Goal: Task Accomplishment & Management: Use online tool/utility

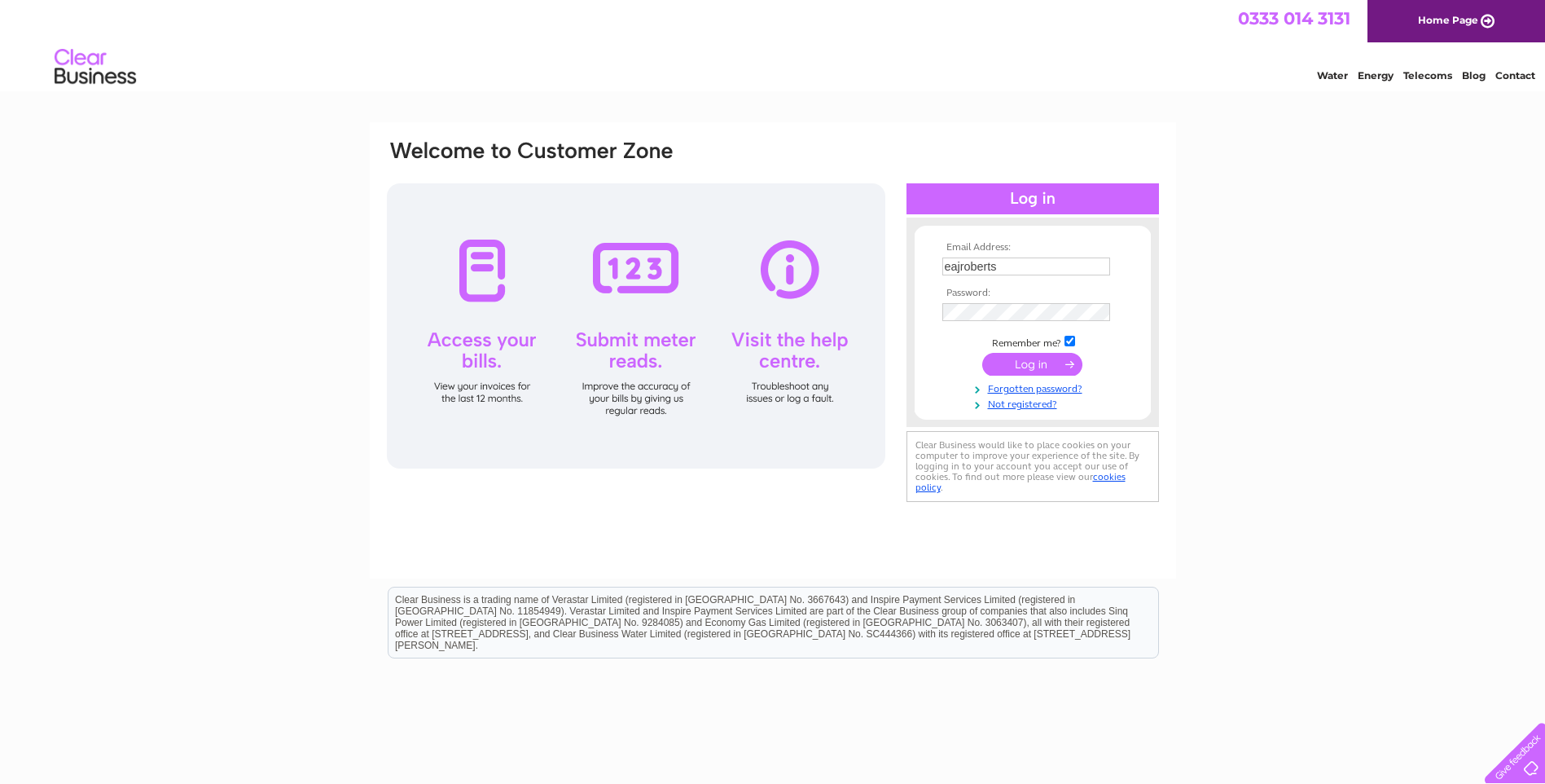
type input "[EMAIL_ADDRESS][DOMAIN_NAME]"
click at [1040, 364] on input "submit" at bounding box center [1032, 366] width 100 height 23
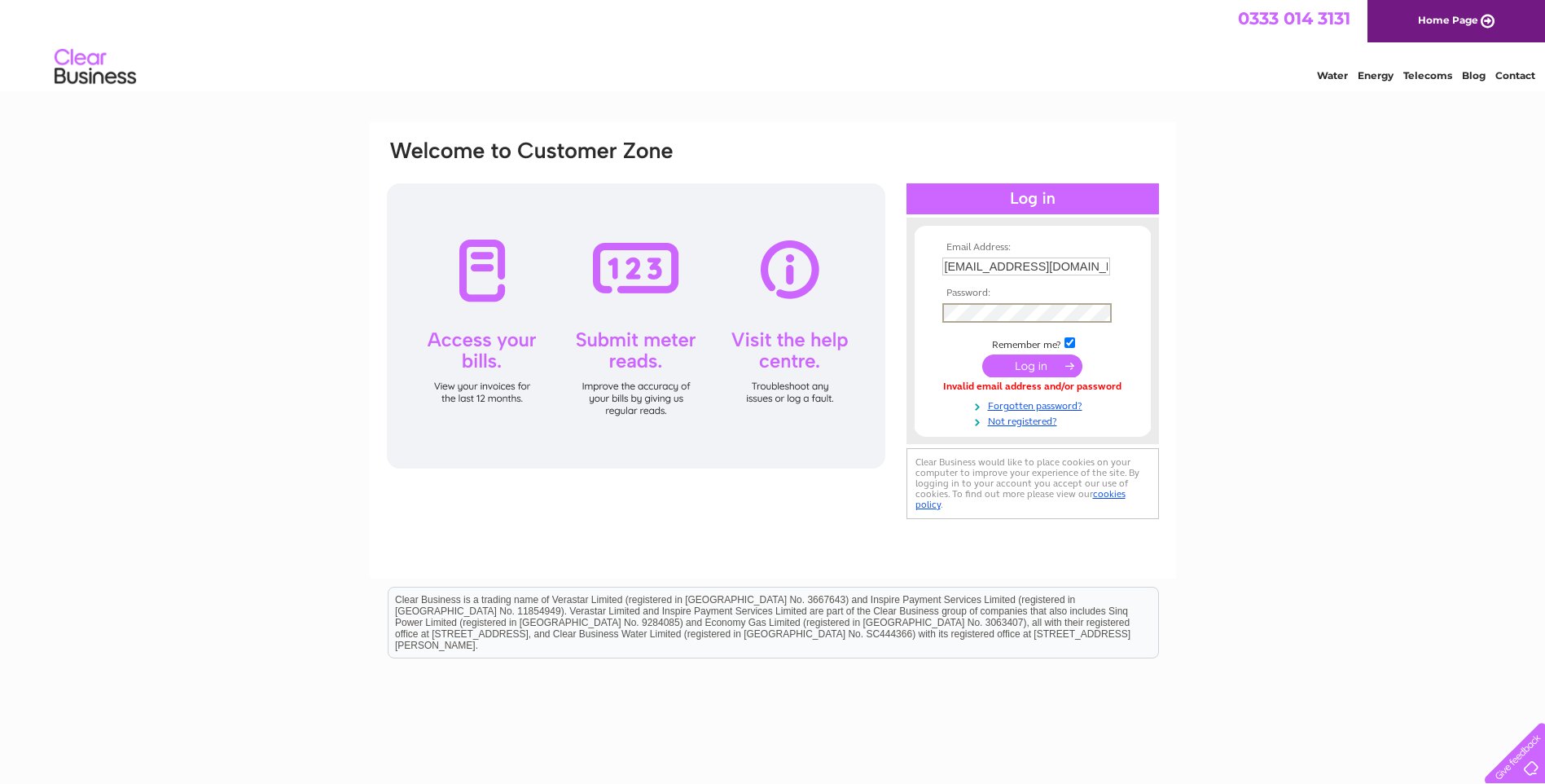
click at [1051, 366] on input "submit" at bounding box center [1032, 366] width 100 height 23
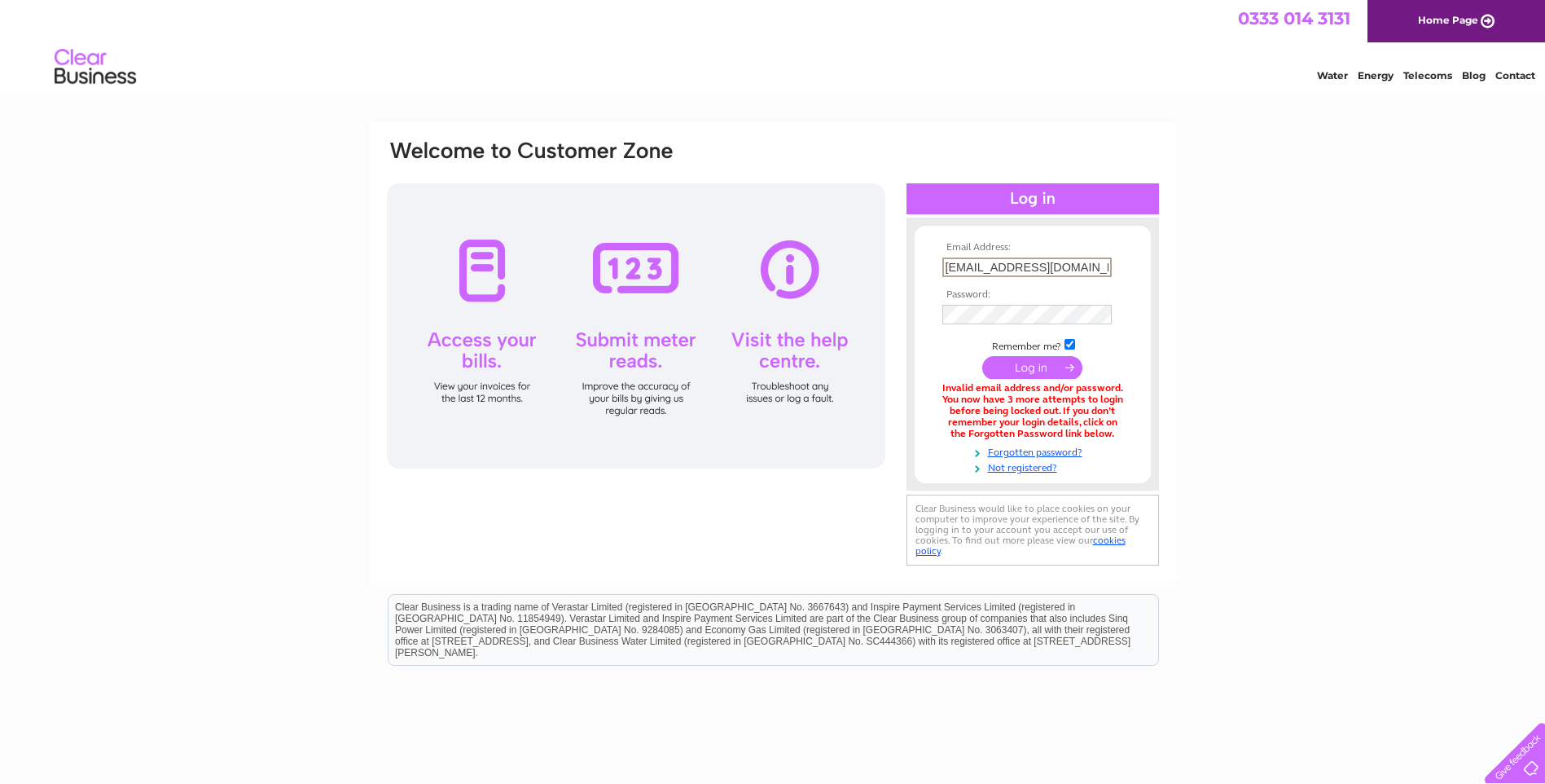
click at [1022, 261] on input "eajrobertson@btinternet.com" at bounding box center [1027, 267] width 169 height 19
click at [1024, 261] on input "eajrobertson@btinternet.com" at bounding box center [1027, 267] width 169 height 19
type input "reivergarageservices@gmail.com"
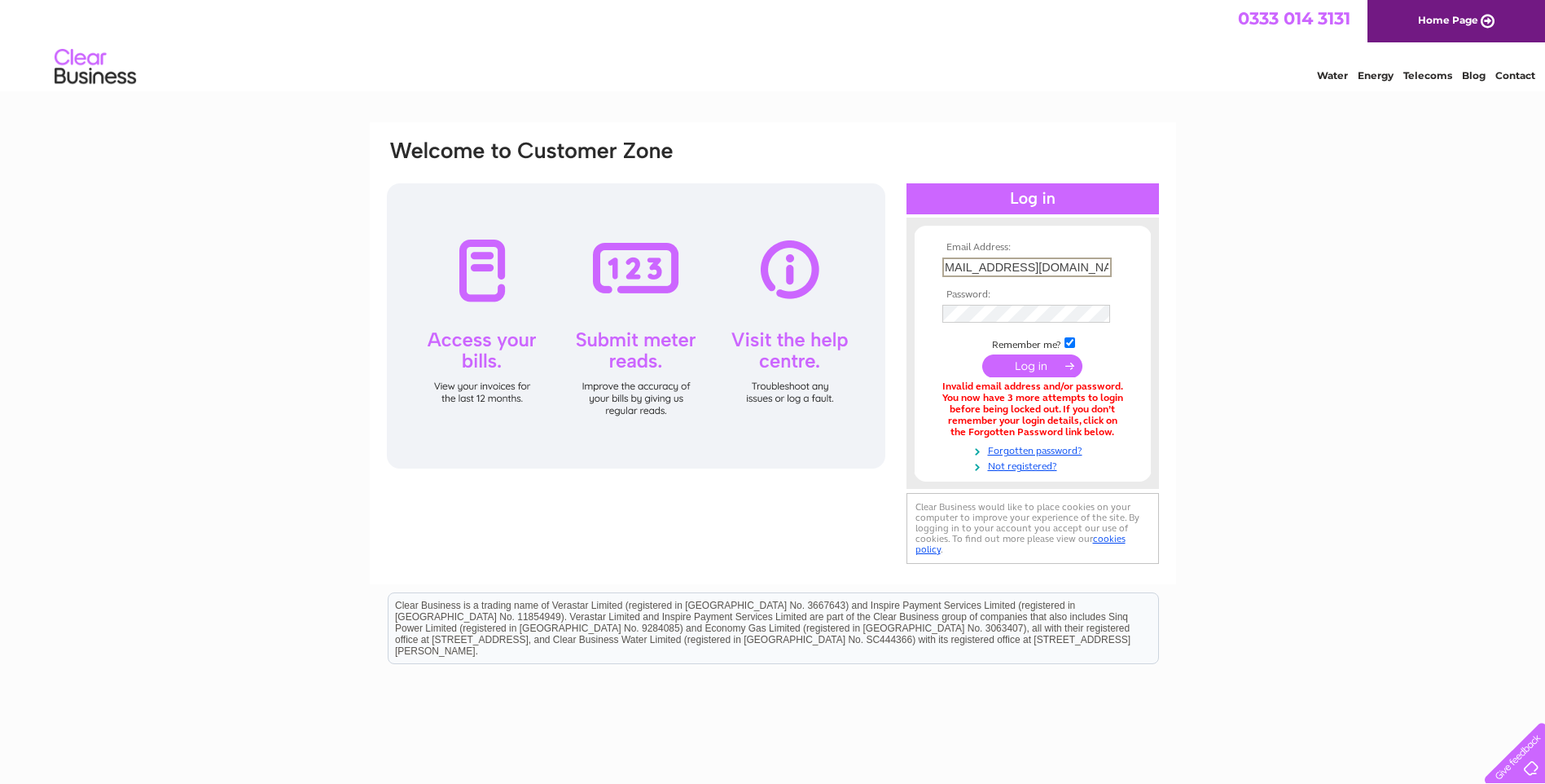
scroll to position [0, 0]
click at [1048, 369] on input "submit" at bounding box center [1032, 365] width 100 height 23
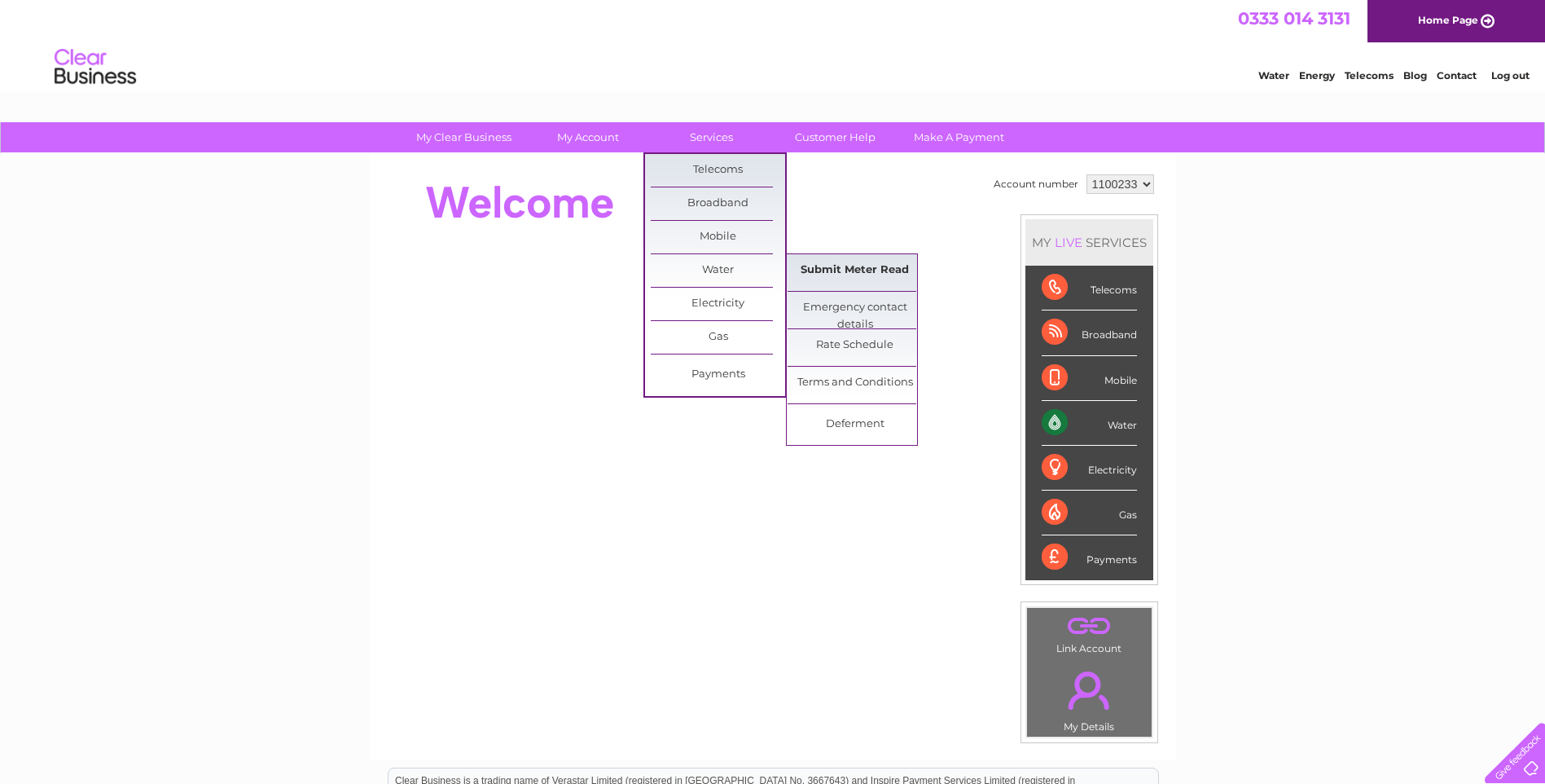
click at [830, 272] on link "Submit Meter Read" at bounding box center [855, 270] width 135 height 33
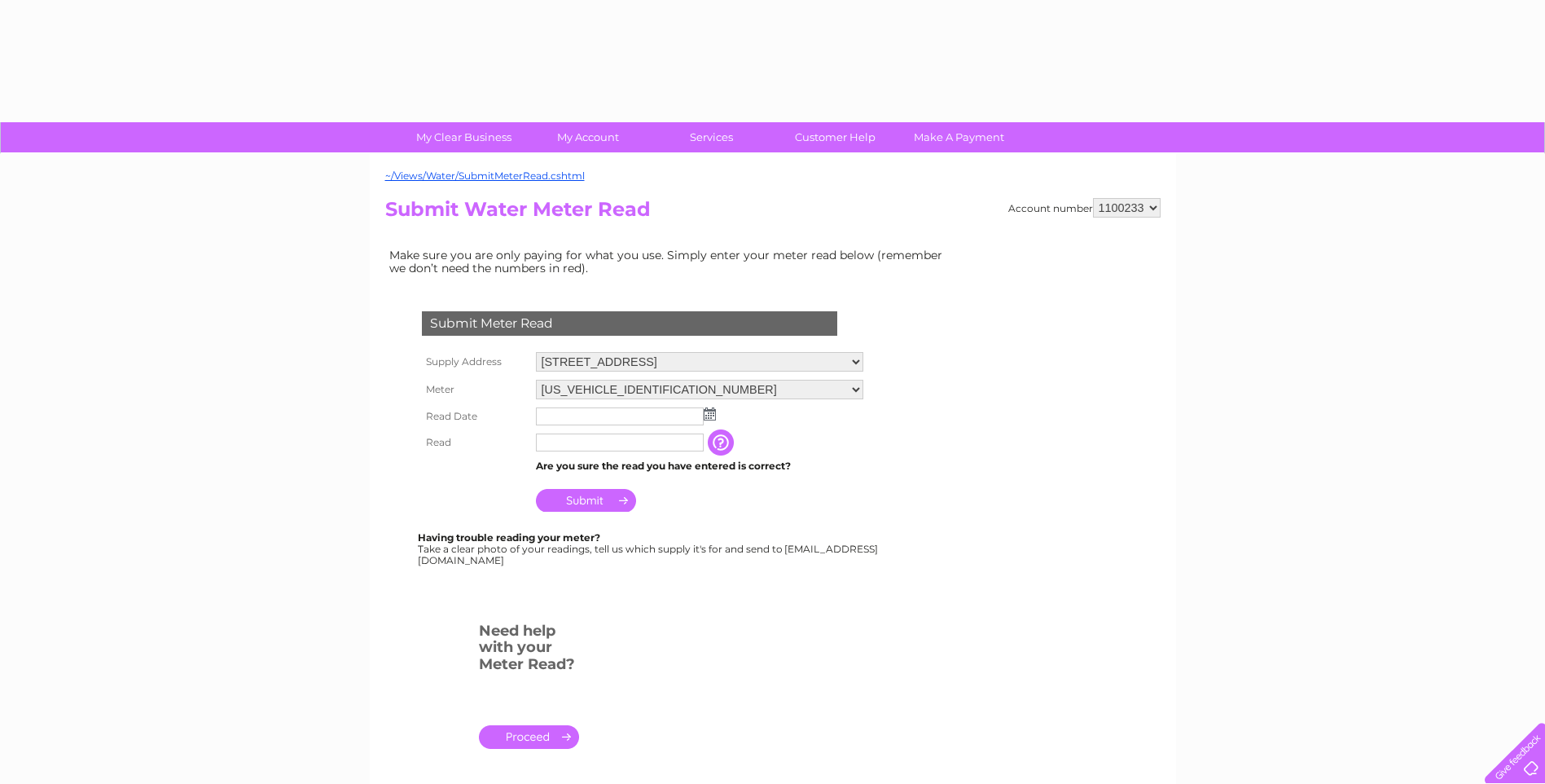
click at [576, 417] on input "text" at bounding box center [620, 416] width 167 height 18
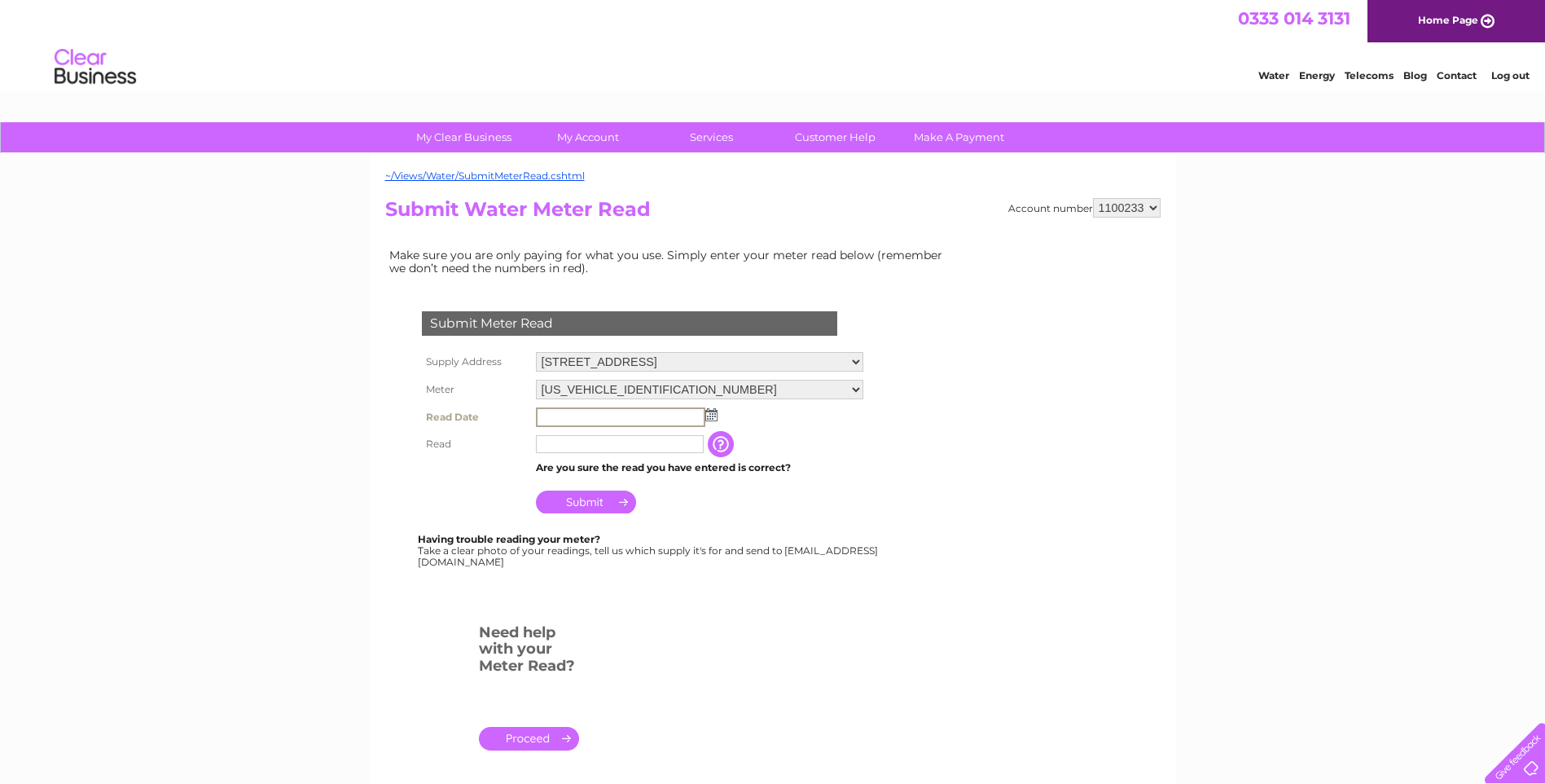
click at [716, 416] on td at bounding box center [699, 417] width 336 height 28
click at [697, 417] on input "text" at bounding box center [620, 416] width 167 height 18
click at [713, 412] on img at bounding box center [710, 414] width 13 height 13
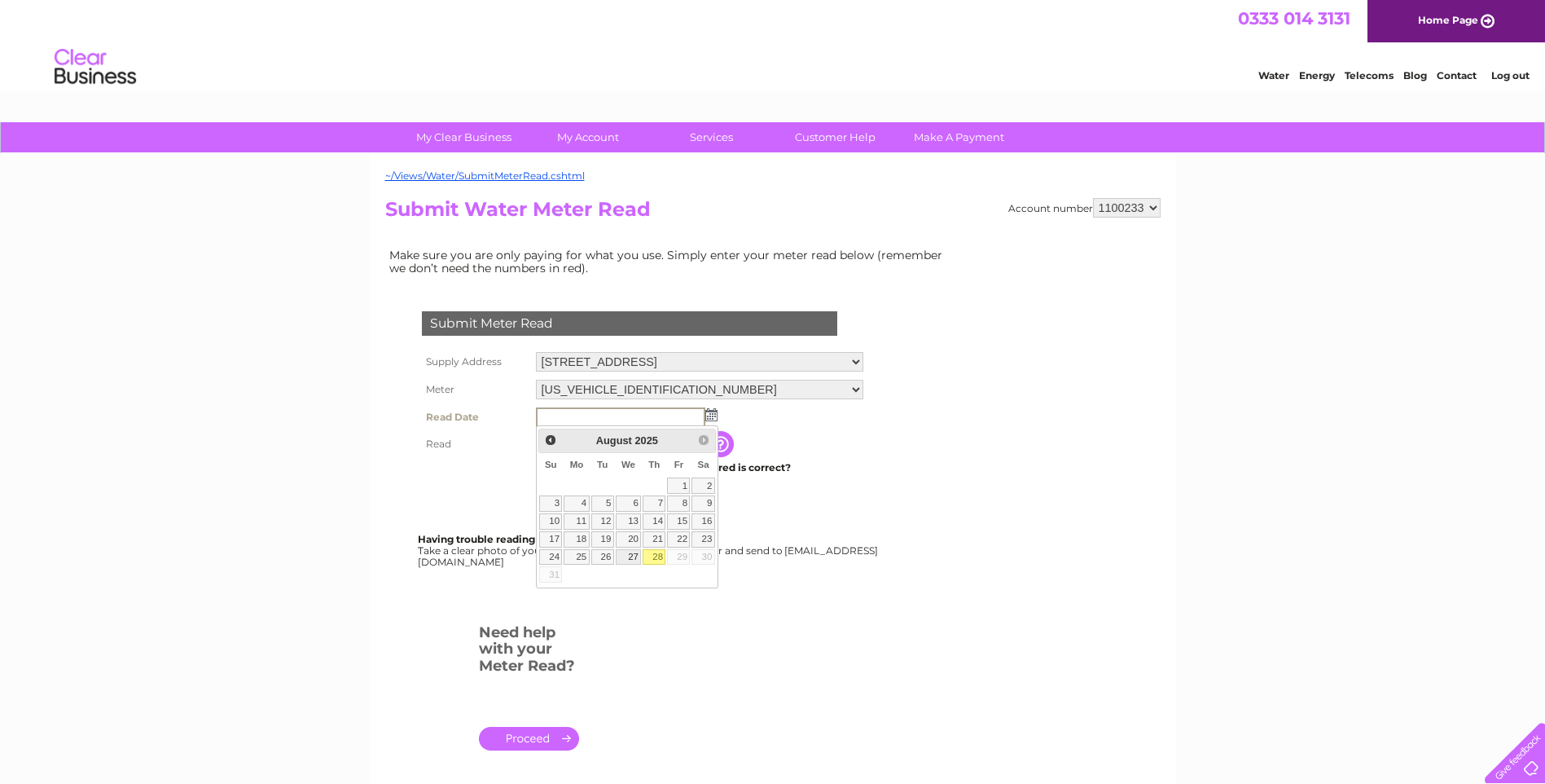
click at [634, 557] on link "27" at bounding box center [628, 557] width 26 height 16
type input "2025/08/27"
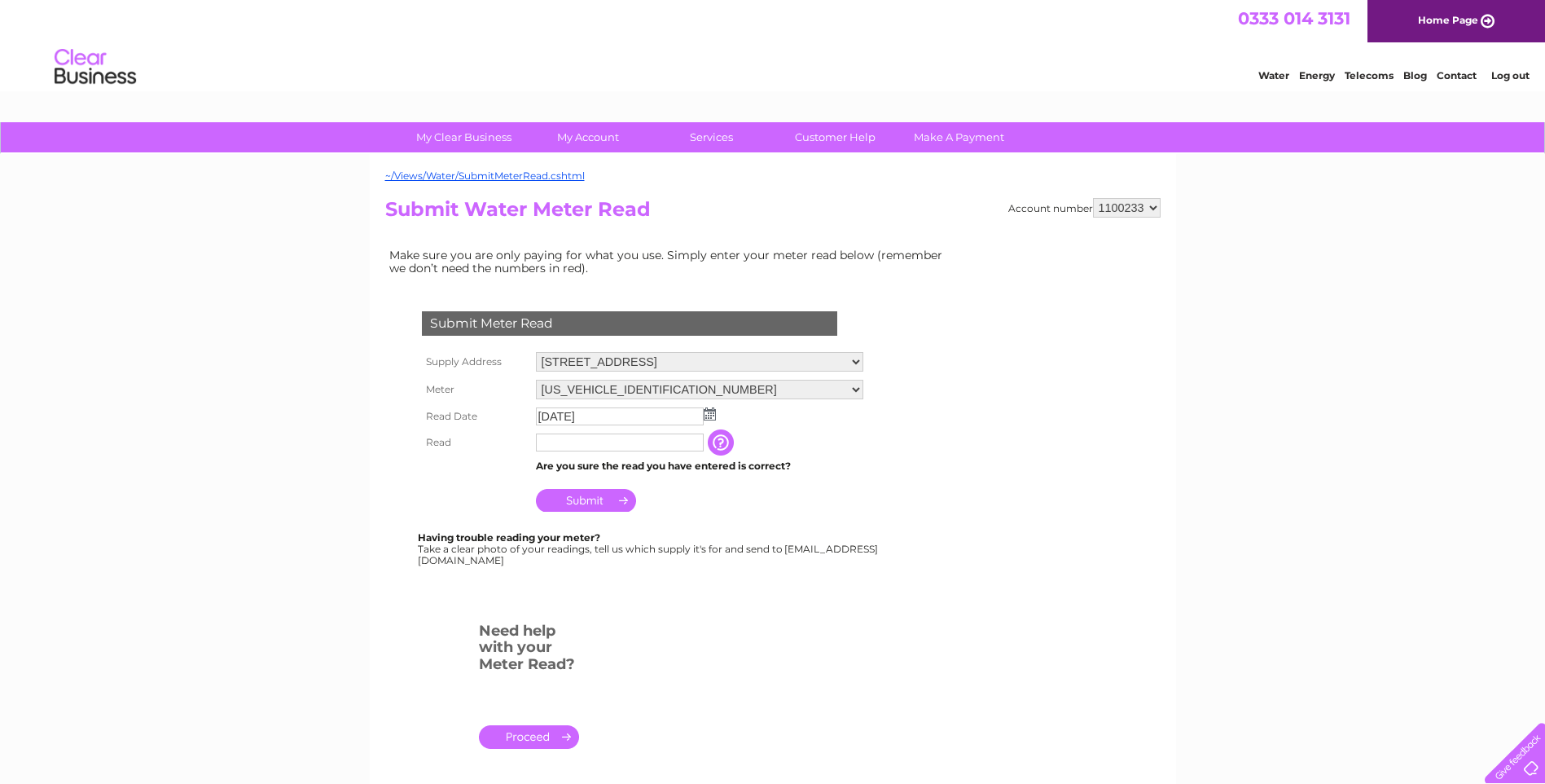
click at [602, 443] on input "text" at bounding box center [620, 443] width 167 height 18
type input "00183"
click at [609, 493] on input "Submit" at bounding box center [586, 500] width 100 height 23
